Goal: Task Accomplishment & Management: Use online tool/utility

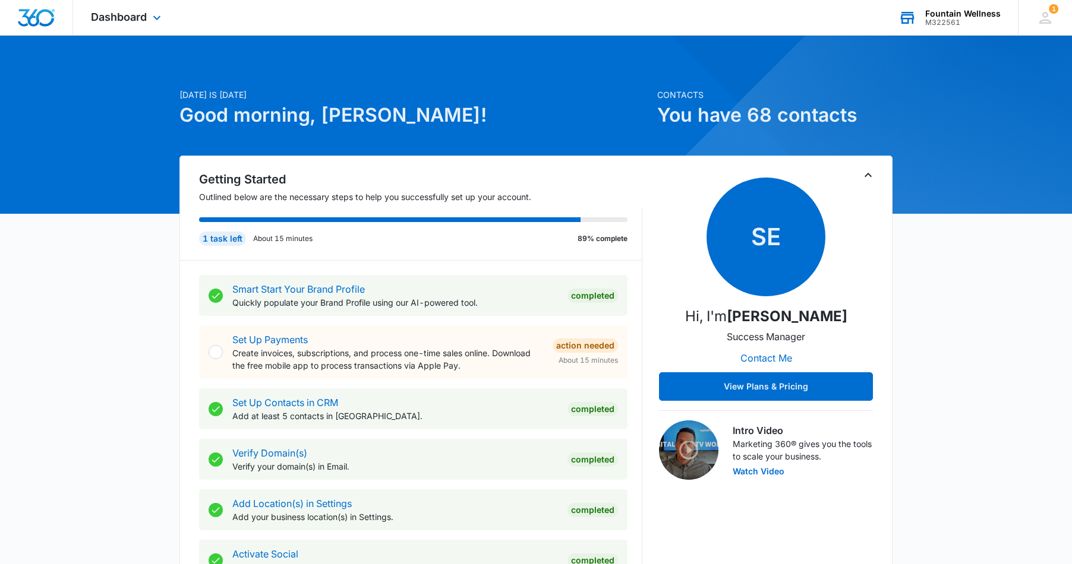
click at [936, 25] on div "M322561" at bounding box center [962, 22] width 75 height 8
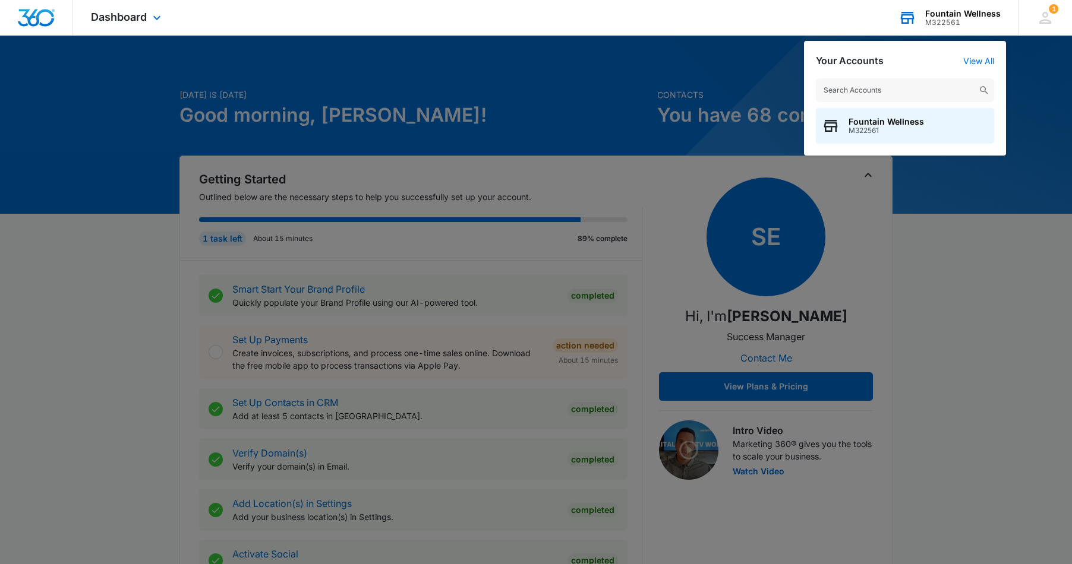
click at [936, 25] on div "M322561" at bounding box center [962, 22] width 75 height 8
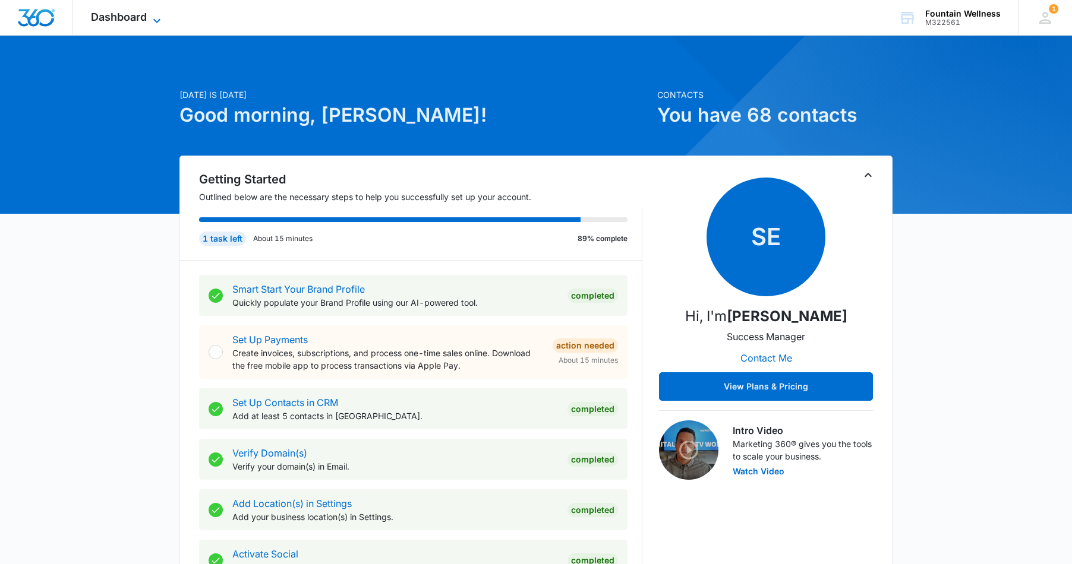
click at [144, 20] on span "Dashboard" at bounding box center [119, 17] width 56 height 12
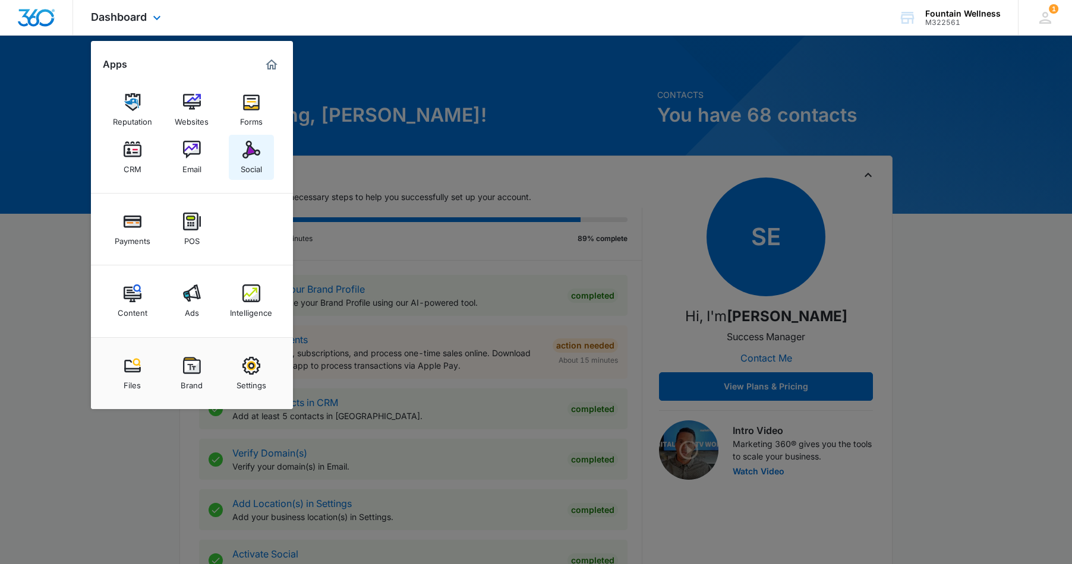
click at [247, 156] on img at bounding box center [251, 150] width 18 height 18
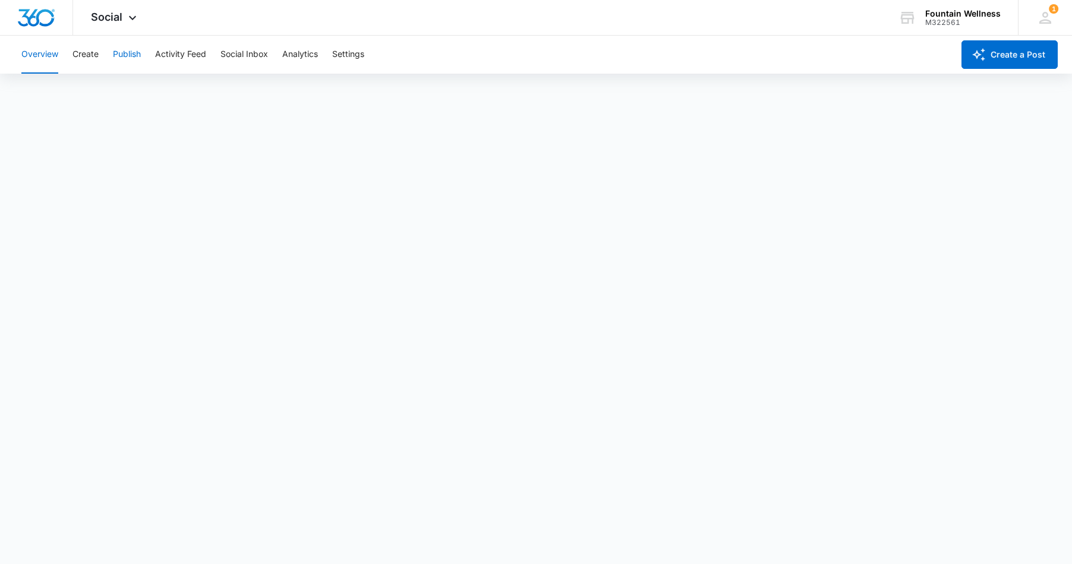
scroll to position [2, 0]
click at [78, 51] on button "Create" at bounding box center [85, 55] width 26 height 38
click at [127, 50] on button "Publish" at bounding box center [127, 55] width 28 height 38
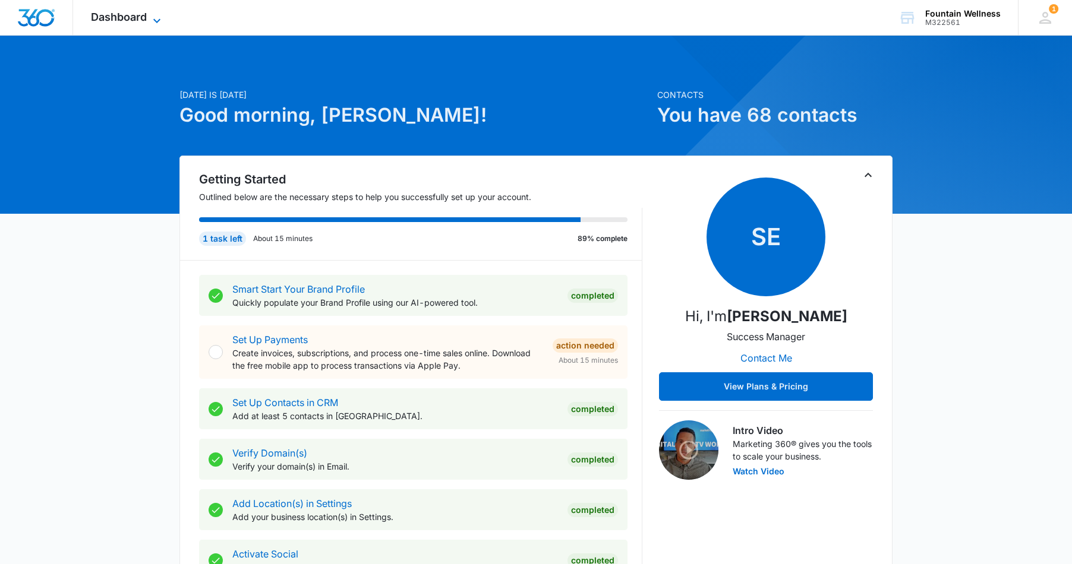
click at [122, 19] on span "Dashboard" at bounding box center [119, 17] width 56 height 12
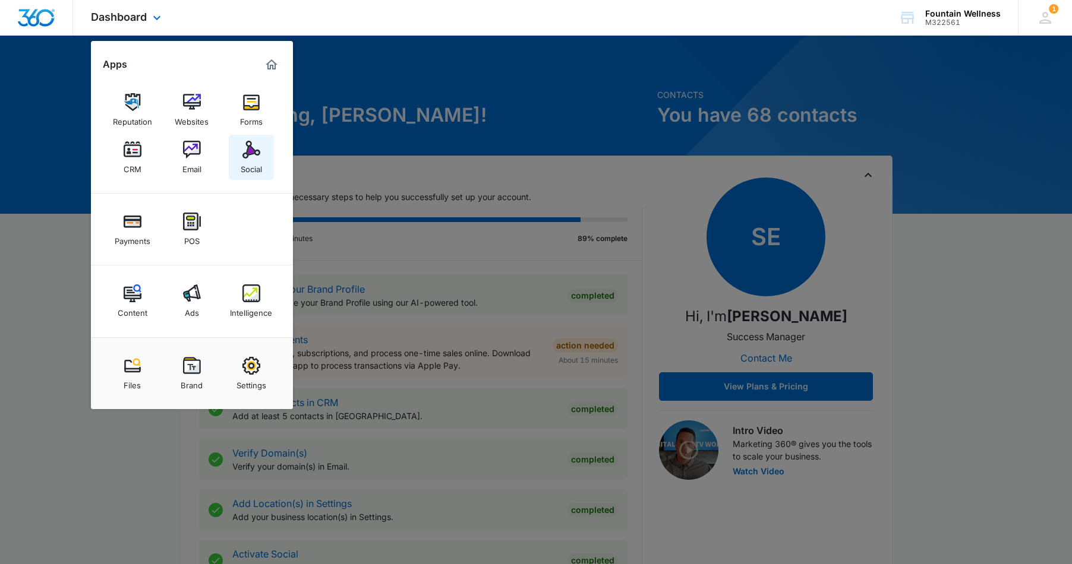
click at [244, 152] on img at bounding box center [251, 150] width 18 height 18
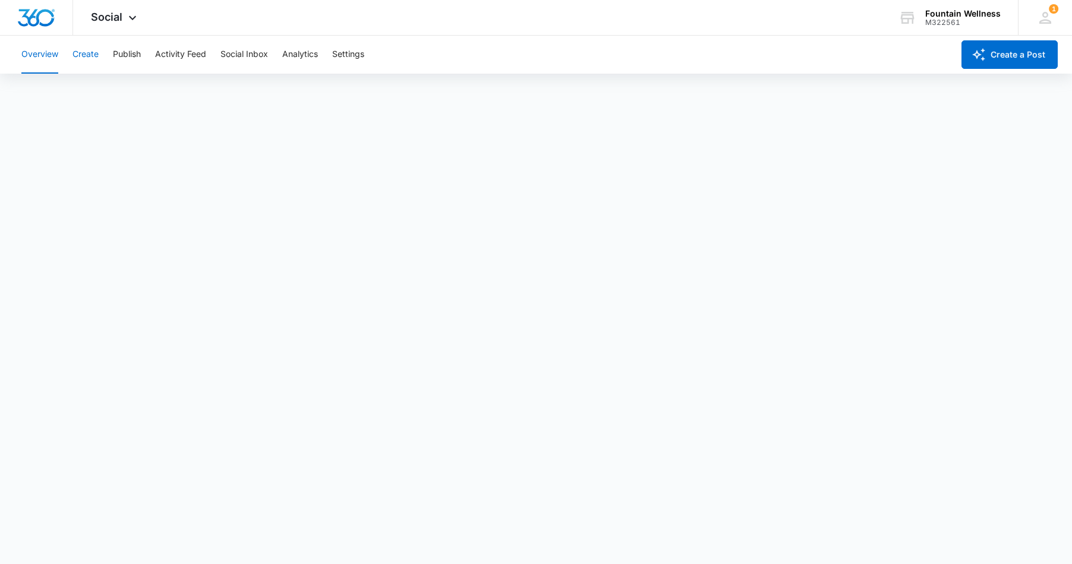
click at [85, 63] on button "Create" at bounding box center [85, 55] width 26 height 38
